Goal: Navigation & Orientation: Find specific page/section

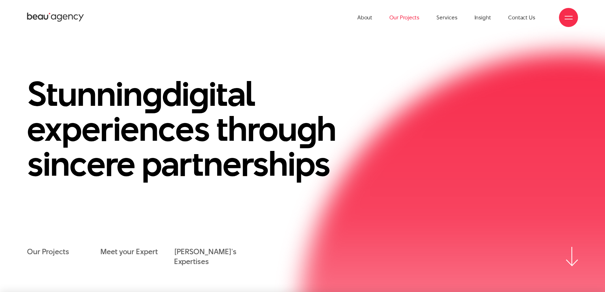
click at [398, 18] on link "Our Projects" at bounding box center [405, 17] width 30 height 35
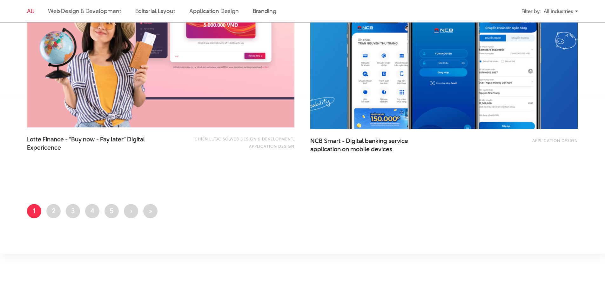
scroll to position [1620, 0]
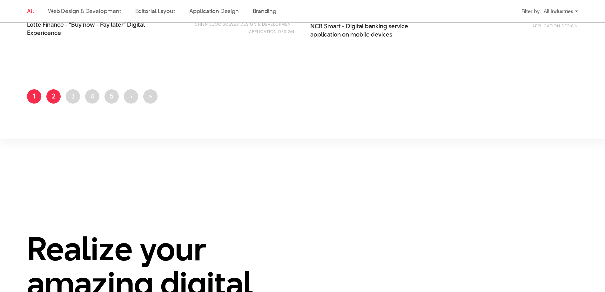
click at [54, 97] on link "Page 2" at bounding box center [53, 96] width 14 height 14
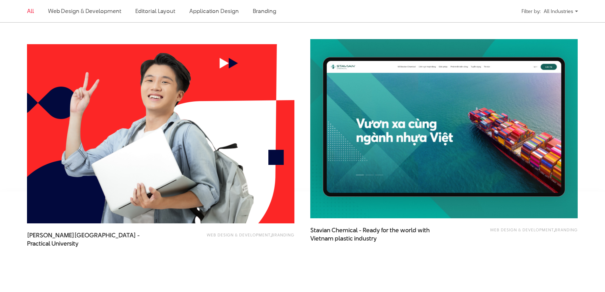
scroll to position [1525, 0]
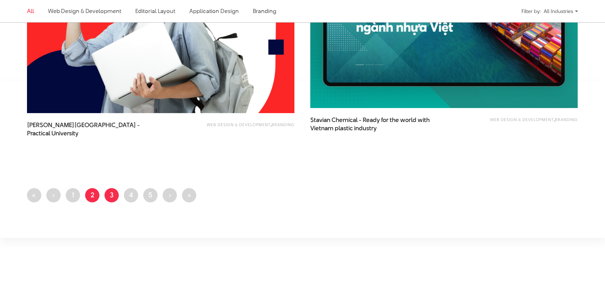
click at [111, 193] on link "Page 3" at bounding box center [112, 195] width 14 height 14
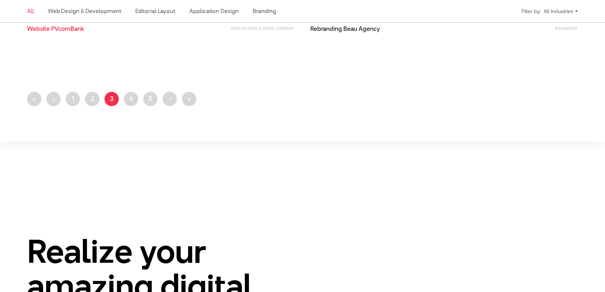
scroll to position [1652, 0]
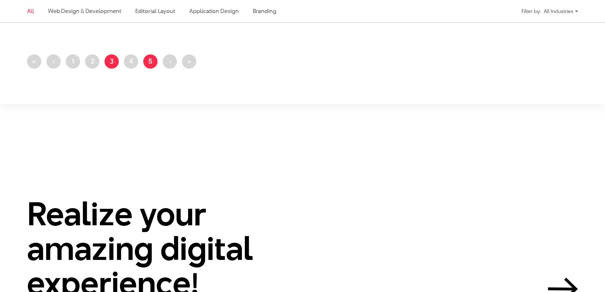
click at [146, 61] on link "Page 5" at bounding box center [150, 61] width 14 height 14
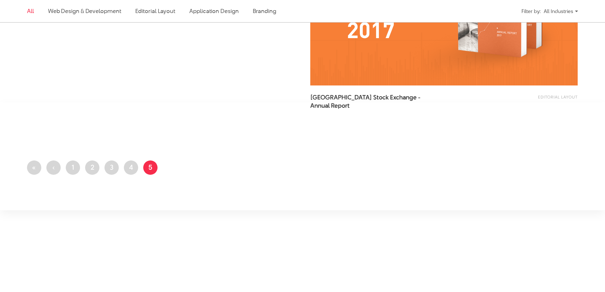
scroll to position [1144, 0]
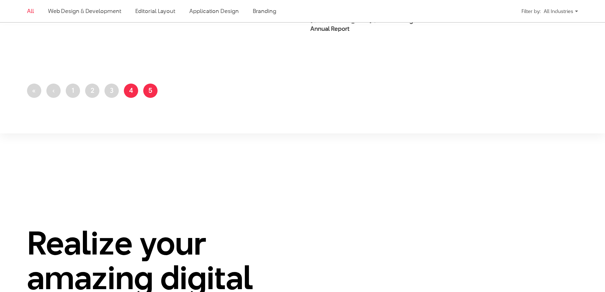
click at [130, 91] on link "Page 4" at bounding box center [131, 91] width 14 height 14
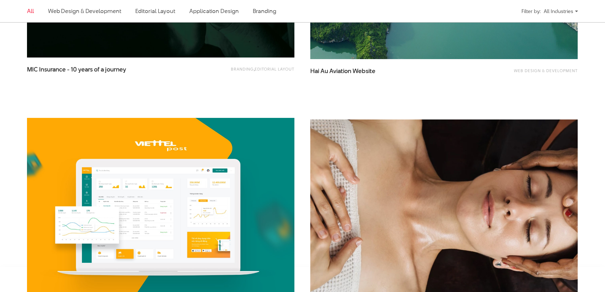
scroll to position [1557, 0]
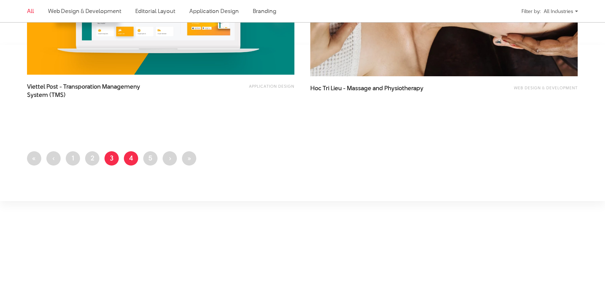
click at [113, 156] on link "Page 3" at bounding box center [112, 158] width 14 height 14
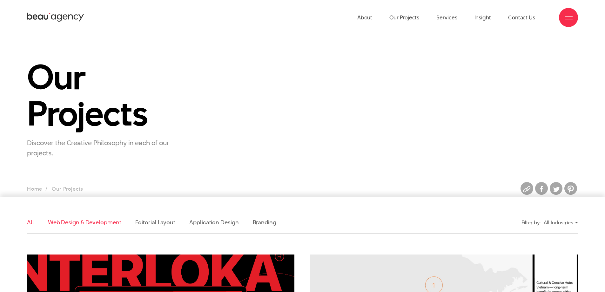
click at [109, 223] on link "Web Design & Development" at bounding box center [84, 222] width 73 height 8
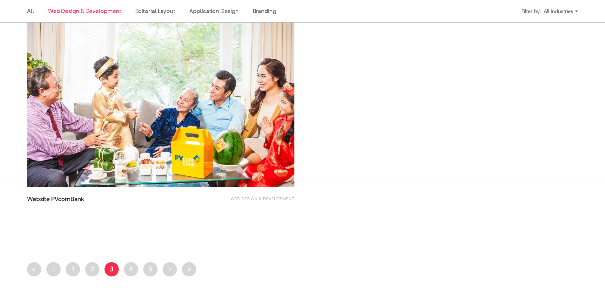
scroll to position [1260, 0]
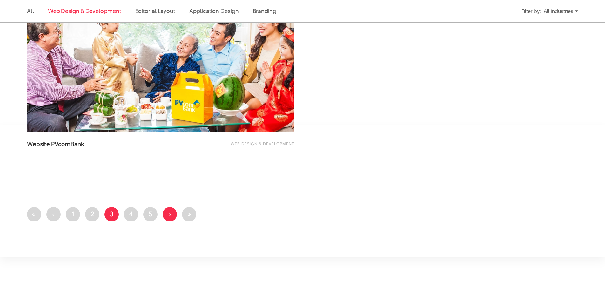
click at [168, 216] on link "Next page ›" at bounding box center [170, 214] width 14 height 14
